Goal: Check status: Check status

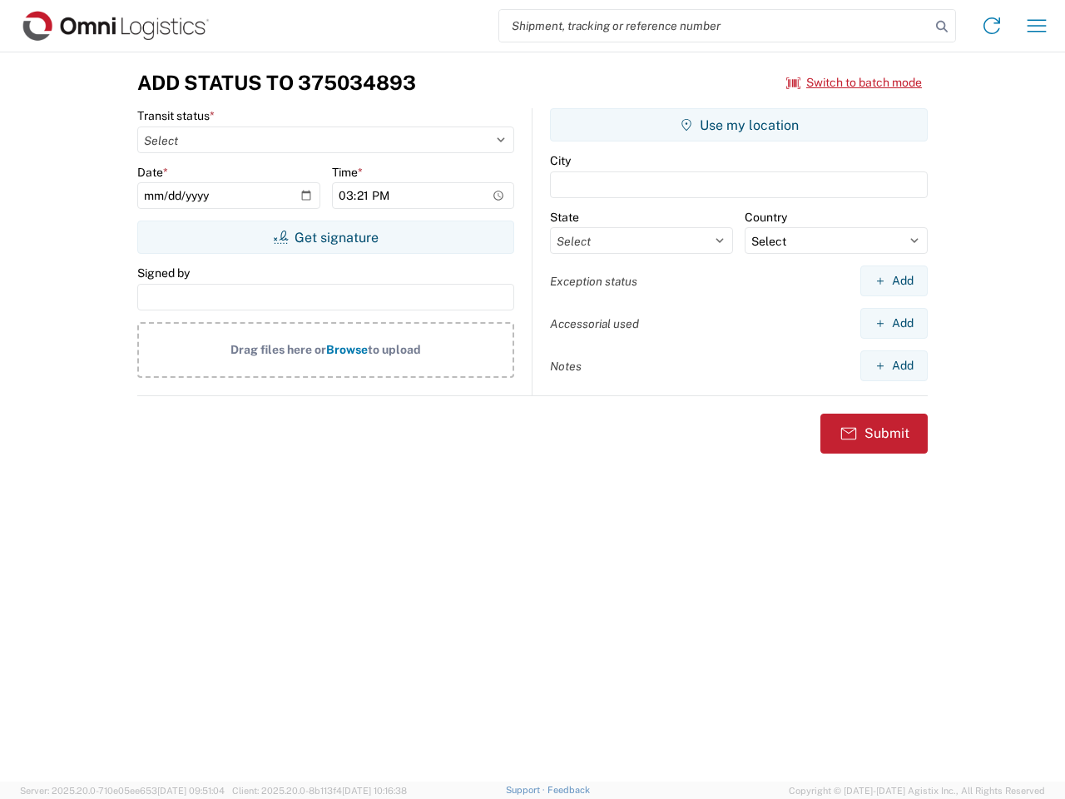
click at [715, 26] on input "search" at bounding box center [714, 26] width 431 height 32
click at [942, 27] on icon at bounding box center [941, 26] width 23 height 23
click at [992, 26] on icon at bounding box center [991, 25] width 27 height 27
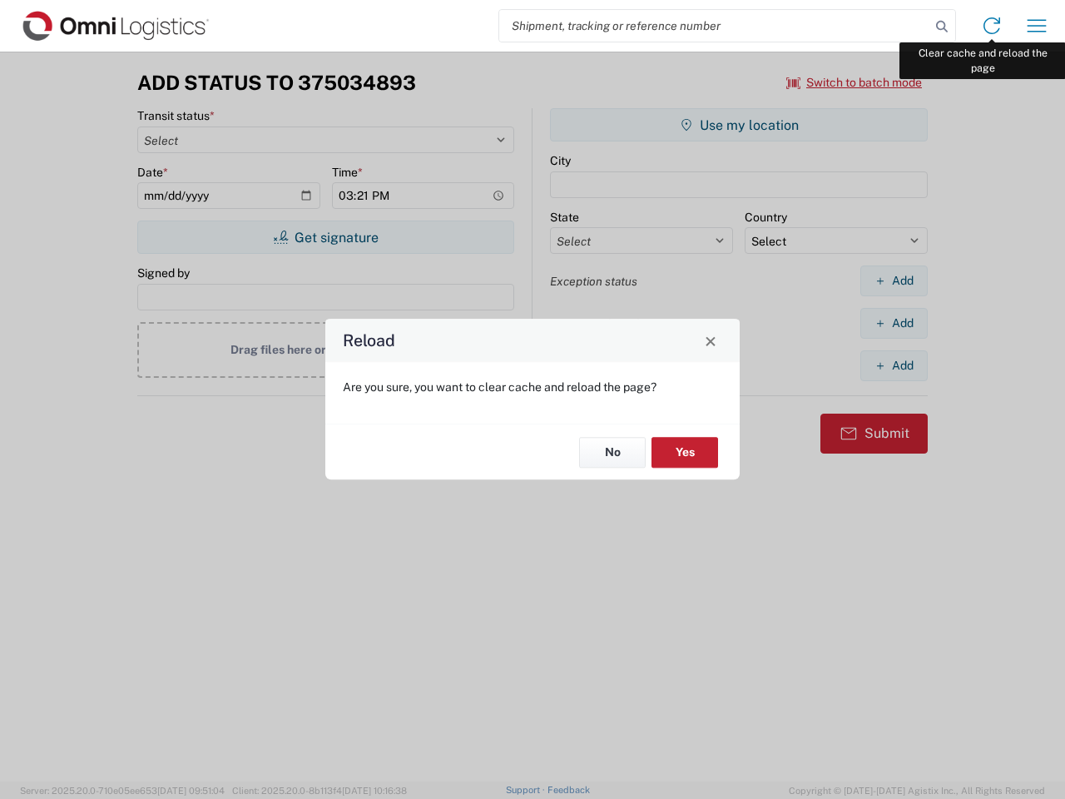
click at [1037, 26] on div "Reload Are you sure, you want to clear cache and reload the page? No Yes" at bounding box center [532, 399] width 1065 height 799
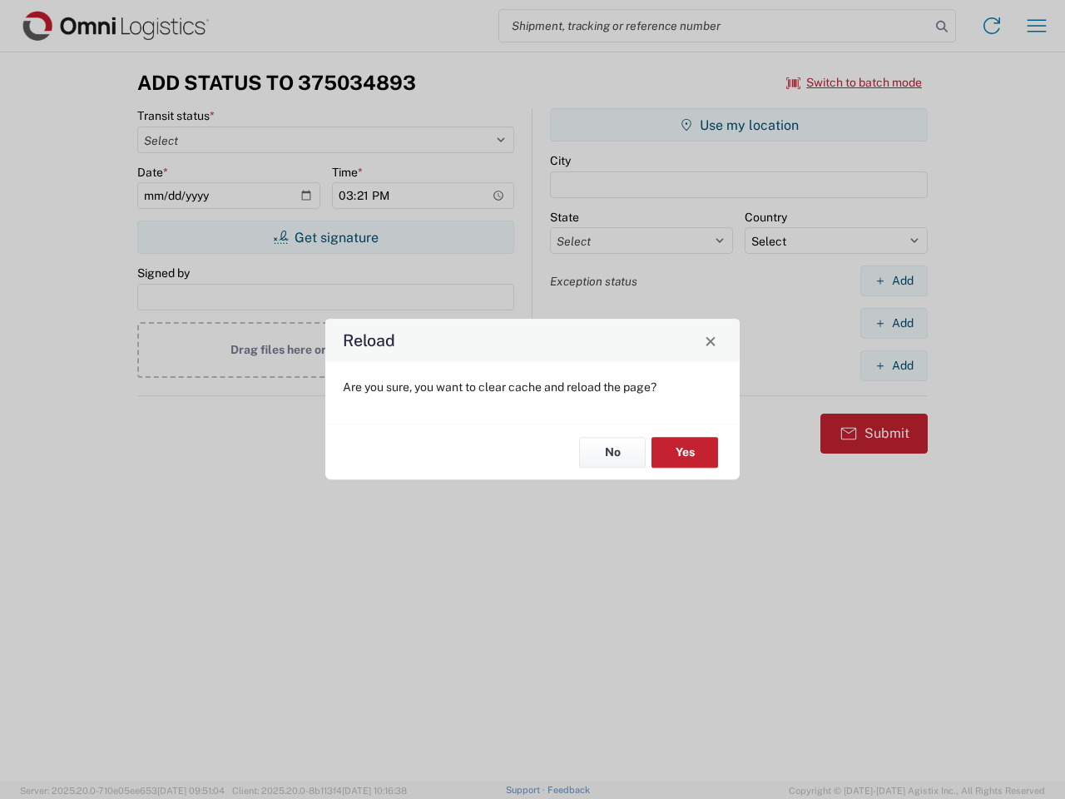
click at [854, 82] on div "Reload Are you sure, you want to clear cache and reload the page? No Yes" at bounding box center [532, 399] width 1065 height 799
click at [325, 237] on div "Reload Are you sure, you want to clear cache and reload the page? No Yes" at bounding box center [532, 399] width 1065 height 799
click at [739, 125] on div "Reload Are you sure, you want to clear cache and reload the page? No Yes" at bounding box center [532, 399] width 1065 height 799
click at [893, 280] on div "Reload Are you sure, you want to clear cache and reload the page? No Yes" at bounding box center [532, 399] width 1065 height 799
click at [893, 323] on div "Reload Are you sure, you want to clear cache and reload the page? No Yes" at bounding box center [532, 399] width 1065 height 799
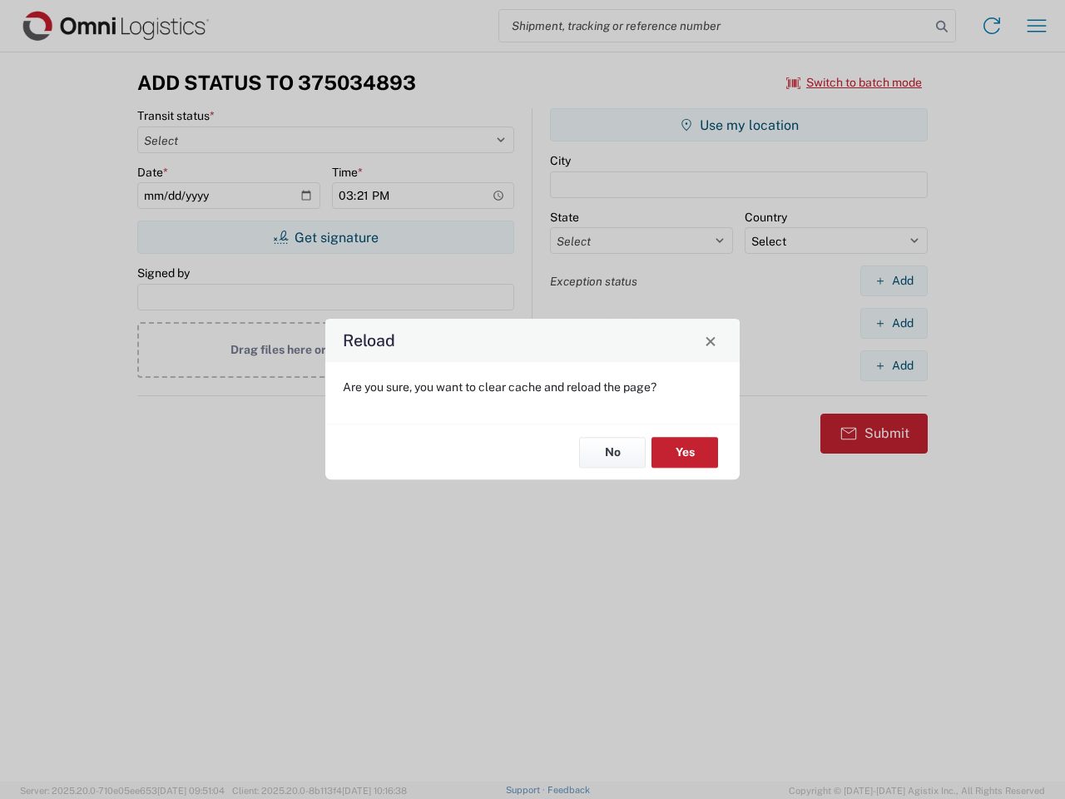
click at [893, 365] on div "Reload Are you sure, you want to clear cache and reload the page? No Yes" at bounding box center [532, 399] width 1065 height 799
